Goal: Book appointment/travel/reservation

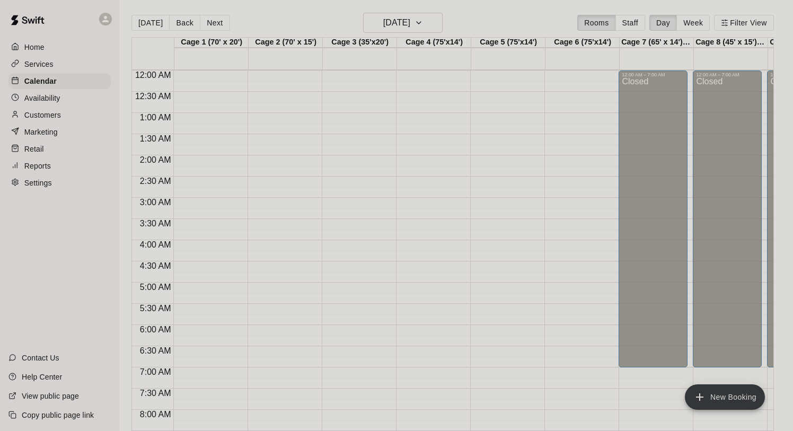
scroll to position [614, 0]
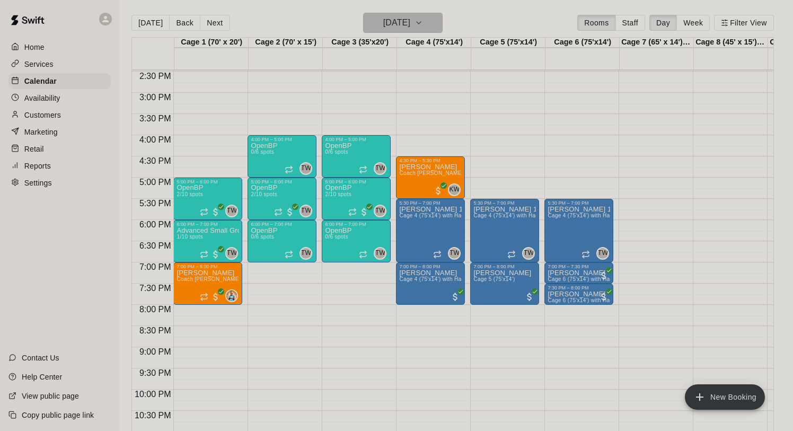
click at [395, 15] on button "[DATE]" at bounding box center [403, 23] width 80 height 20
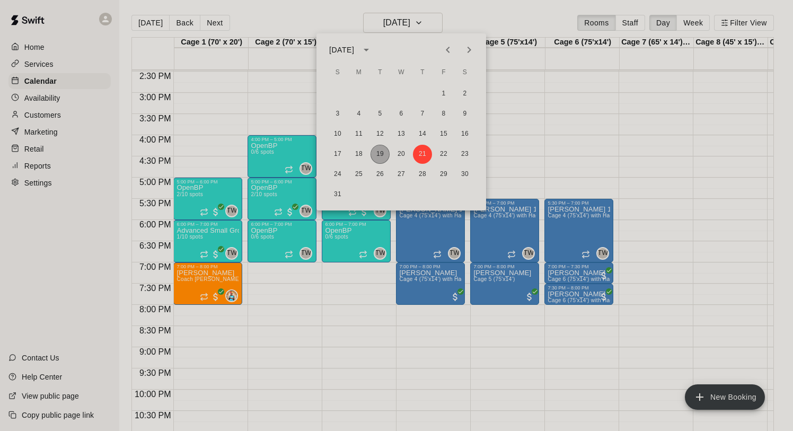
click at [384, 149] on button "19" at bounding box center [380, 154] width 19 height 19
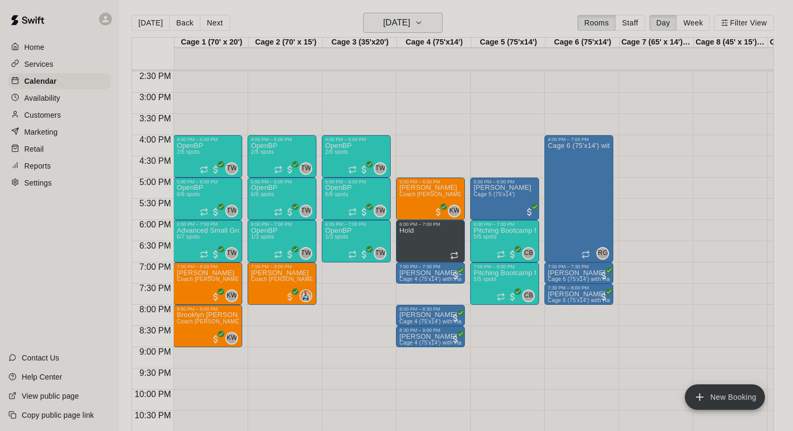
click at [410, 21] on h6 "[DATE]" at bounding box center [396, 22] width 27 height 15
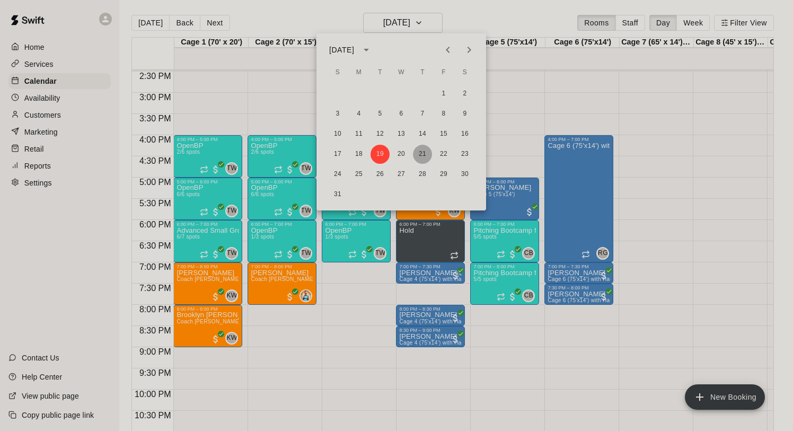
click at [426, 147] on button "21" at bounding box center [422, 154] width 19 height 19
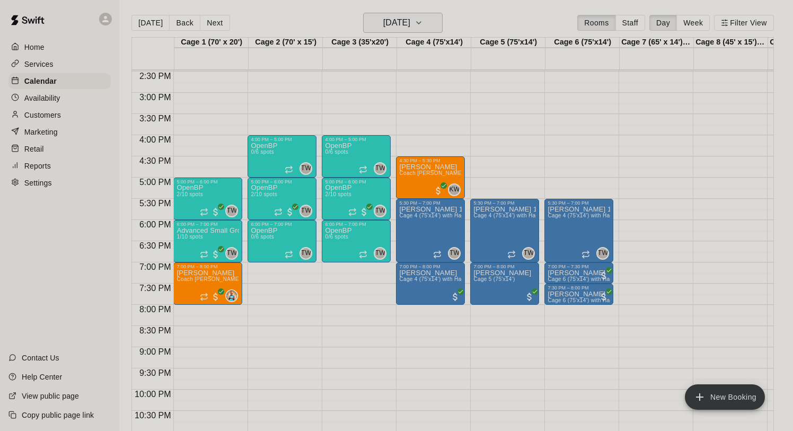
click at [405, 19] on h6 "[DATE]" at bounding box center [396, 22] width 27 height 15
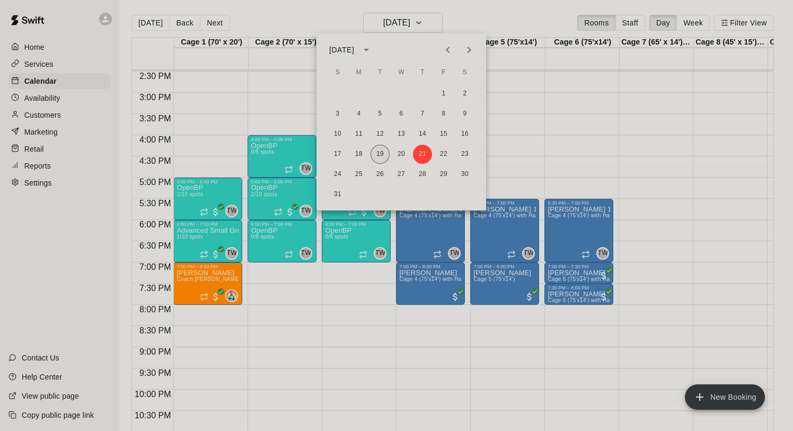
click at [379, 149] on button "19" at bounding box center [380, 154] width 19 height 19
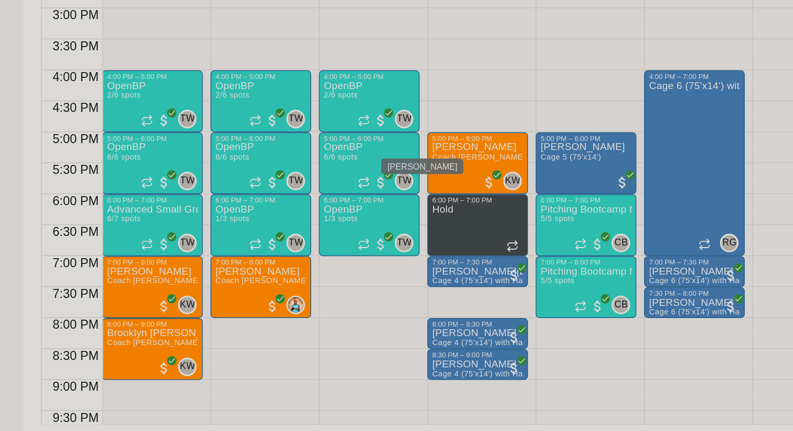
scroll to position [550, 0]
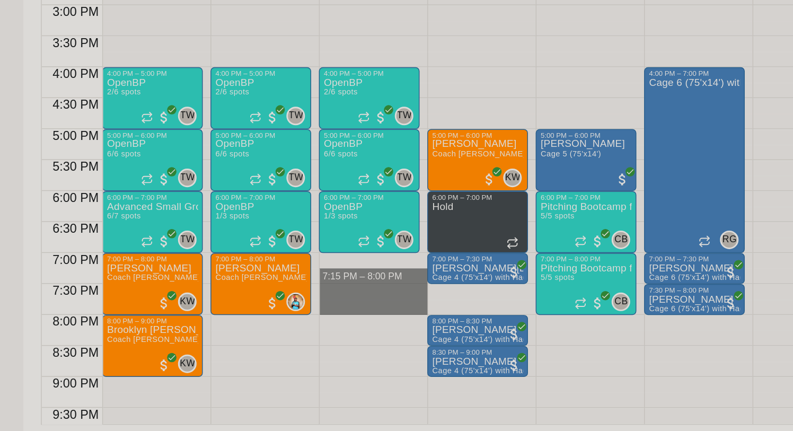
drag, startPoint x: 327, startPoint y: 326, endPoint x: 334, endPoint y: 350, distance: 24.7
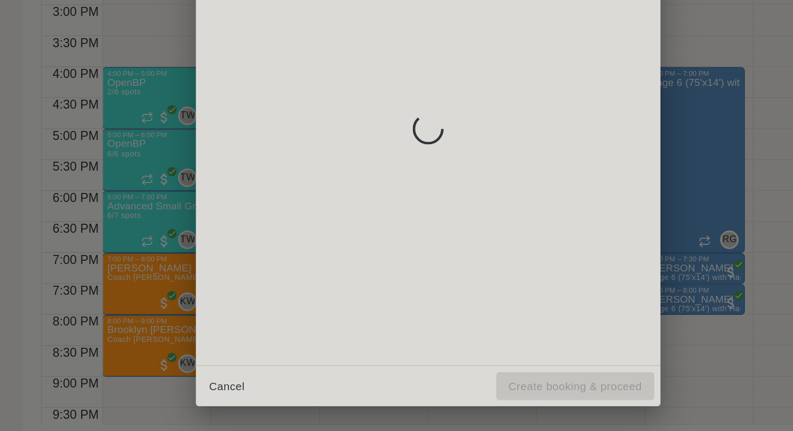
scroll to position [17, 0]
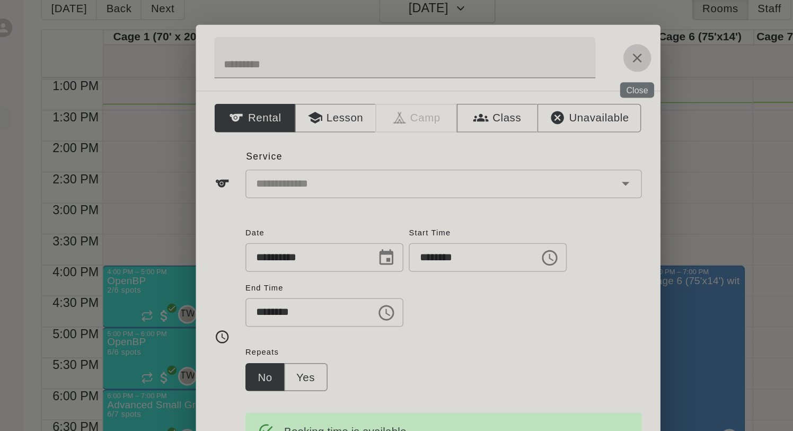
click at [540, 36] on icon "Close" at bounding box center [540, 39] width 11 height 11
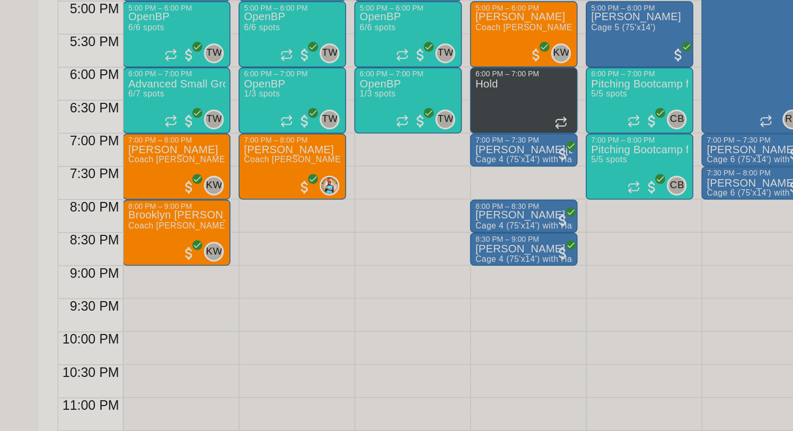
scroll to position [15, 0]
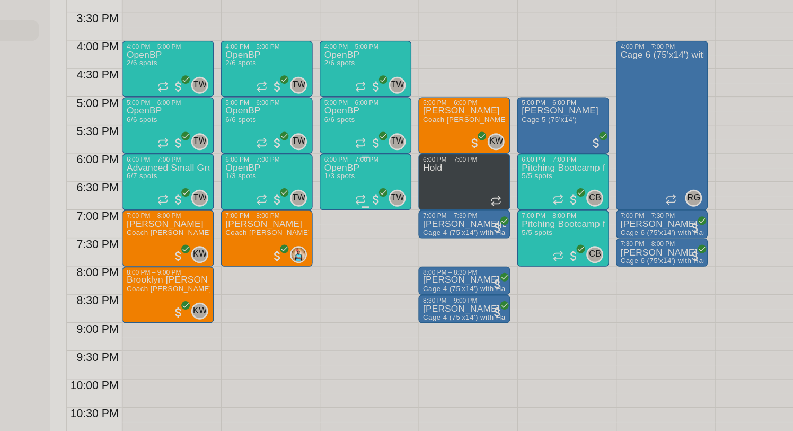
click at [341, 197] on div "OpenBP 1/3 spots" at bounding box center [338, 396] width 27 height 431
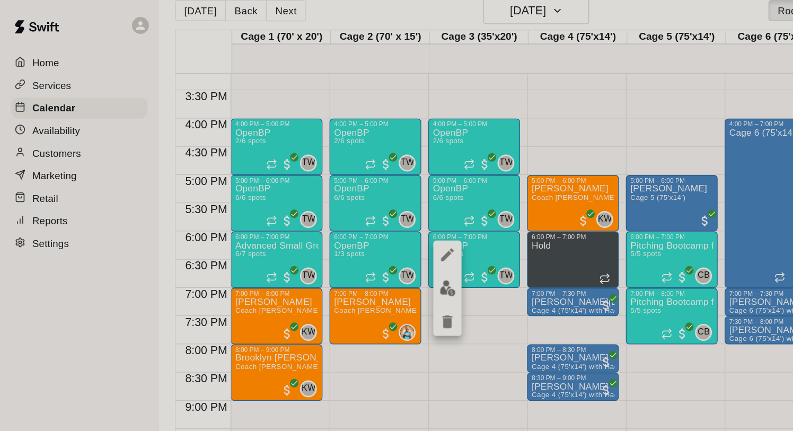
click at [366, 267] on div at bounding box center [396, 215] width 793 height 431
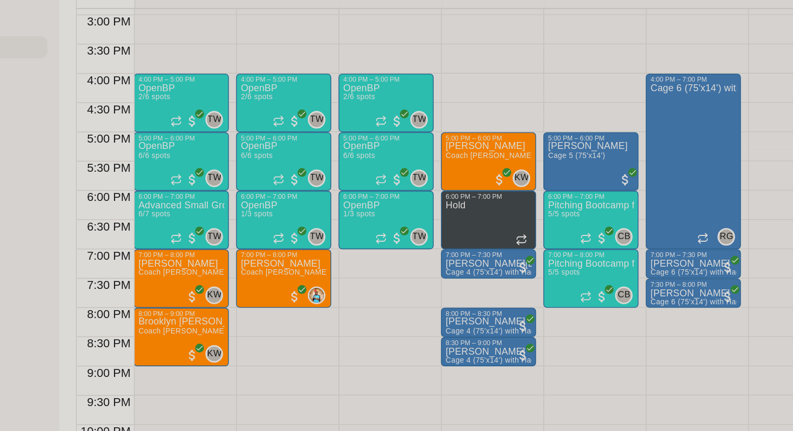
scroll to position [628, 0]
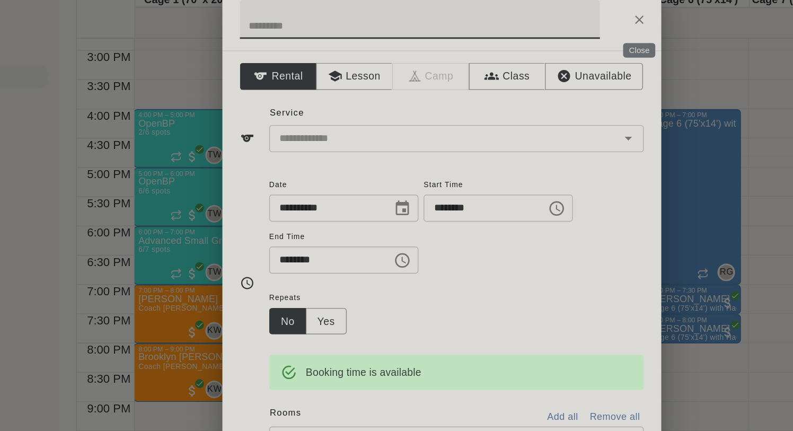
click at [542, 40] on icon "Close" at bounding box center [540, 39] width 11 height 11
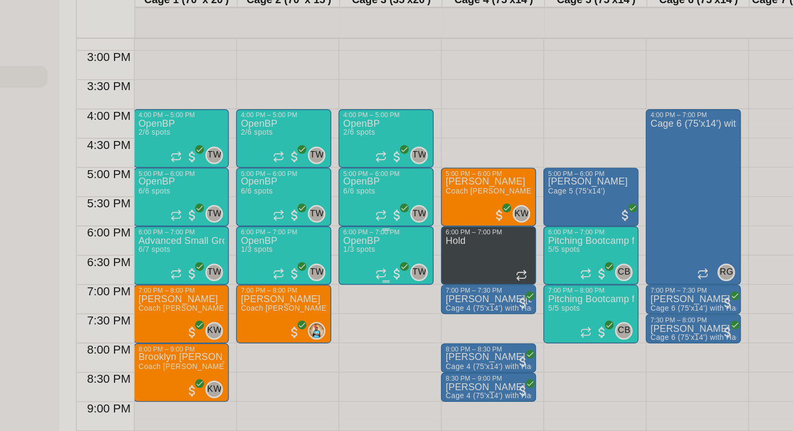
click at [367, 201] on div "OpenBP 1/3 spots TW 0" at bounding box center [356, 411] width 63 height 431
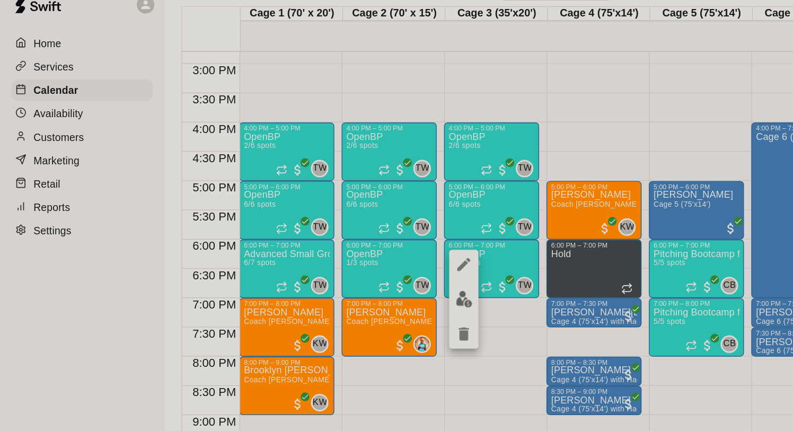
click at [334, 232] on img "edit" at bounding box center [336, 232] width 12 height 12
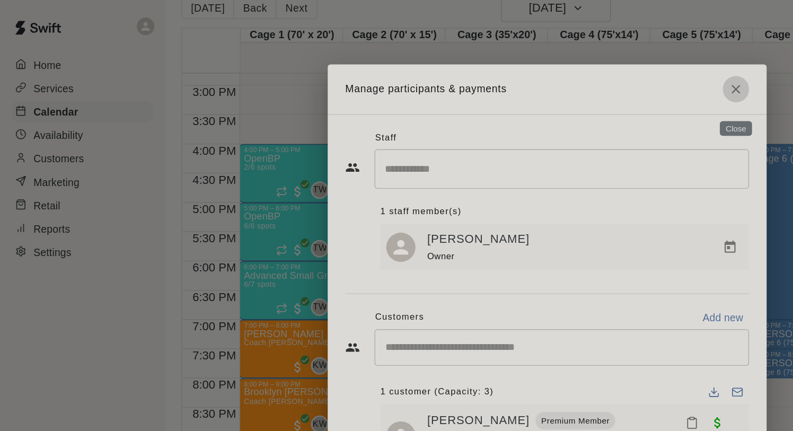
click at [537, 70] on icon "Close" at bounding box center [533, 64] width 11 height 11
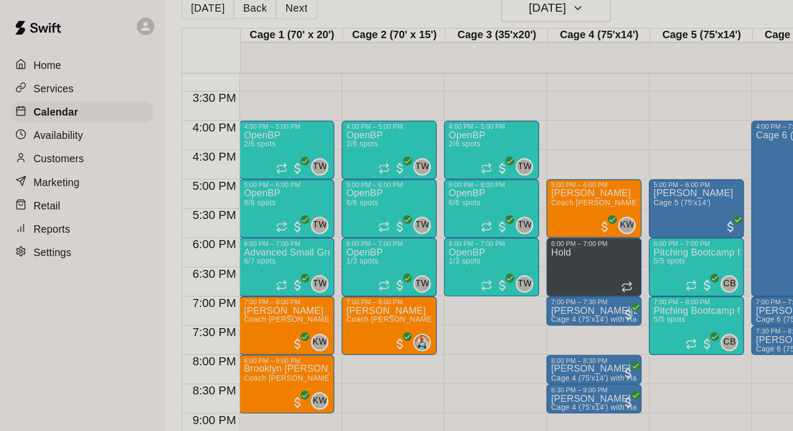
scroll to position [646, 0]
